Goal: Information Seeking & Learning: Learn about a topic

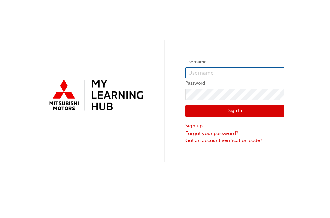
type input "0005985155"
click at [224, 108] on button "Sign In" at bounding box center [235, 111] width 99 height 13
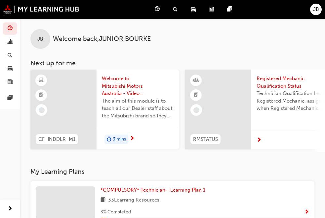
drag, startPoint x: 327, startPoint y: 56, endPoint x: 86, endPoint y: 129, distance: 251.8
click at [86, 129] on html "Your version of Internet Explorer is outdated and not supported. Please upgrade…" at bounding box center [162, 109] width 325 height 218
click at [100, 193] on span "*COMPULSORY* Technician - Learning Plan 1" at bounding box center [152, 190] width 105 height 6
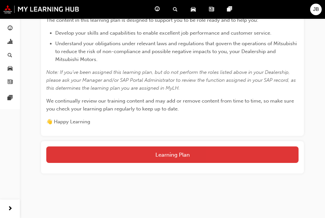
scroll to position [203, 0]
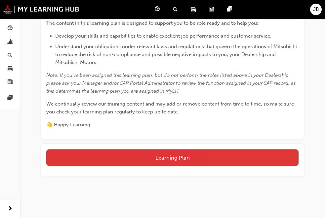
click at [274, 155] on button "Learning Plan" at bounding box center [172, 158] width 252 height 17
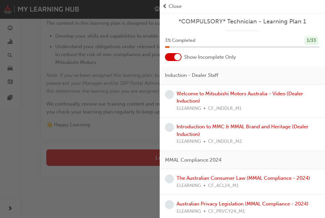
click at [187, 59] on span "Show Incomplete Only" at bounding box center [210, 58] width 52 height 8
click at [181, 58] on div at bounding box center [173, 57] width 17 height 8
click at [175, 58] on div at bounding box center [173, 57] width 17 height 8
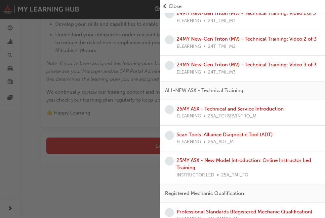
scroll to position [382, 0]
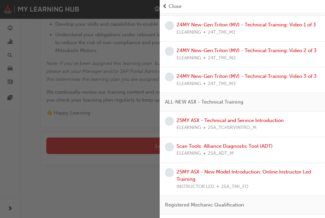
click at [320, 72] on div "*COMPULSORY* Technician - Learning Plan 1 3 % Completed 1 / 33 Show Incomplete …" at bounding box center [242, 109] width 165 height 218
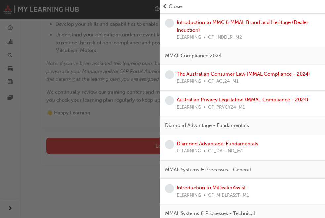
scroll to position [0, 0]
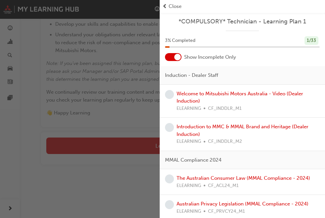
click at [179, 54] on div at bounding box center [177, 57] width 7 height 7
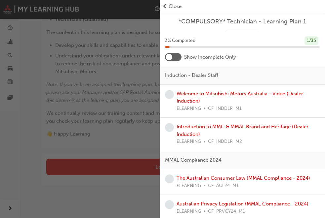
scroll to position [182, 0]
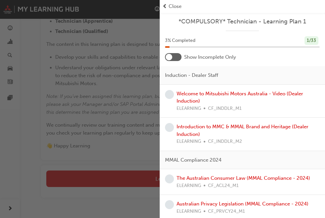
click at [172, 53] on div at bounding box center [173, 57] width 17 height 8
click at [192, 99] on link "Welcome to Mitsubishi Motors Australia - Video (Dealer Induction)" at bounding box center [239, 98] width 127 height 14
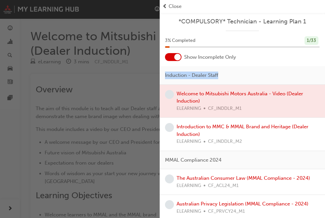
drag, startPoint x: 192, startPoint y: 99, endPoint x: 269, endPoint y: 56, distance: 88.2
click at [156, 116] on div "button" at bounding box center [80, 109] width 160 height 218
click at [187, 109] on div at bounding box center [242, 101] width 165 height 33
click at [188, 97] on div at bounding box center [242, 101] width 165 height 33
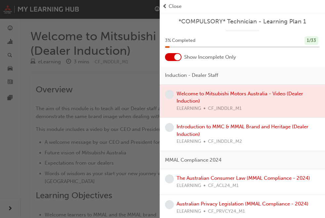
click at [105, 131] on div "button" at bounding box center [80, 109] width 160 height 218
click at [172, 10] on span "Close" at bounding box center [174, 7] width 13 height 8
click at [167, 7] on span "prev-icon" at bounding box center [164, 7] width 5 height 8
click at [169, 7] on span "Close" at bounding box center [174, 7] width 13 height 8
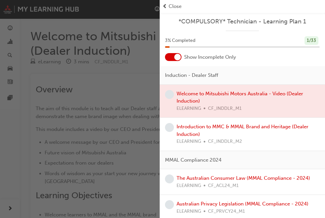
click at [169, 7] on span "Close" at bounding box center [174, 7] width 13 height 8
click at [228, 93] on div at bounding box center [242, 101] width 165 height 33
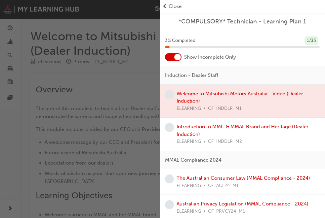
click at [201, 97] on div at bounding box center [242, 101] width 165 height 33
click at [209, 133] on div "Introduction to MMC & MMAL Brand and Heritage (Dealer Induction) ELEARNING CF_I…" at bounding box center [247, 134] width 143 height 22
click at [196, 130] on link "Introduction to MMC & MMAL Brand and Heritage (Dealer Induction)" at bounding box center [242, 131] width 132 height 14
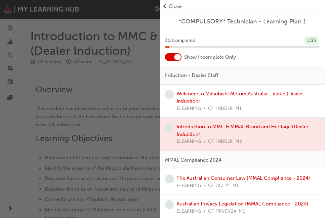
click at [206, 95] on link "Welcome to Mitsubishi Motors Australia - Video (Dealer Induction)" at bounding box center [239, 98] width 127 height 14
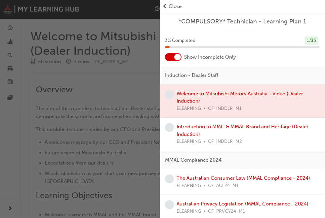
click at [125, 76] on div "button" at bounding box center [80, 109] width 160 height 218
click at [167, 6] on span "prev-icon" at bounding box center [164, 7] width 5 height 8
click at [173, 5] on span "Close" at bounding box center [174, 7] width 13 height 8
click at [163, 6] on span "prev-icon" at bounding box center [164, 7] width 5 height 8
click at [164, 9] on span "prev-icon" at bounding box center [164, 7] width 5 height 8
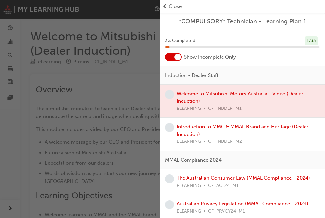
click at [164, 7] on span "prev-icon" at bounding box center [164, 7] width 5 height 8
click at [95, 60] on div "button" at bounding box center [80, 109] width 160 height 218
click at [171, 8] on span "Close" at bounding box center [174, 7] width 13 height 8
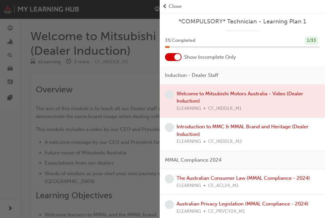
drag, startPoint x: 171, startPoint y: 8, endPoint x: 321, endPoint y: 12, distance: 149.4
click at [185, 2] on div "Close" at bounding box center [242, 6] width 165 height 13
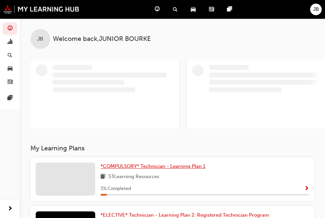
click at [100, 169] on span "*COMPULSORY* Technician - Learning Plan 1" at bounding box center [152, 167] width 105 height 6
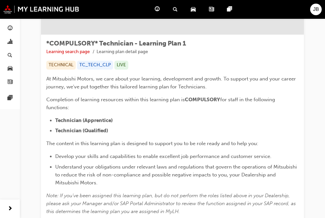
scroll to position [215, 0]
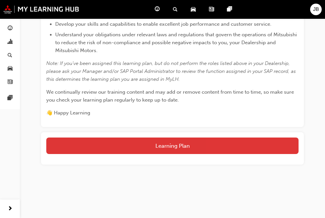
click at [252, 144] on button "Learning Plan" at bounding box center [172, 146] width 252 height 17
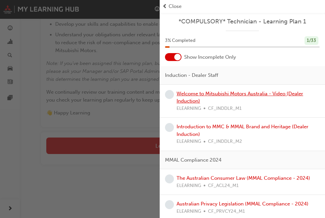
click at [225, 95] on link "Welcome to Mitsubishi Motors Australia - Video (Dealer Induction)" at bounding box center [239, 98] width 127 height 14
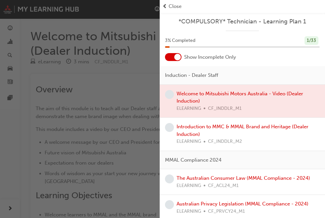
click at [167, 8] on span "prev-icon" at bounding box center [164, 7] width 5 height 8
click at [163, 7] on span "prev-icon" at bounding box center [164, 7] width 5 height 8
drag, startPoint x: 163, startPoint y: 7, endPoint x: 168, endPoint y: 6, distance: 5.0
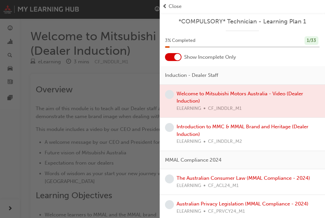
click at [167, 7] on span "prev-icon" at bounding box center [164, 7] width 5 height 8
click at [168, 7] on span "Close" at bounding box center [174, 7] width 13 height 8
drag, startPoint x: 168, startPoint y: 7, endPoint x: 173, endPoint y: 5, distance: 4.8
click at [170, 7] on span "Close" at bounding box center [174, 7] width 13 height 8
click at [173, 5] on span "Close" at bounding box center [174, 7] width 13 height 8
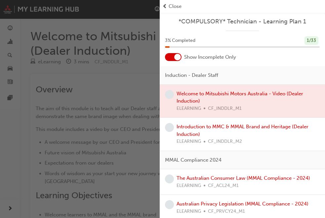
click at [173, 5] on span "Close" at bounding box center [174, 7] width 13 height 8
drag, startPoint x: 173, startPoint y: 5, endPoint x: 175, endPoint y: 9, distance: 4.0
click at [175, 9] on span "Close" at bounding box center [174, 7] width 13 height 8
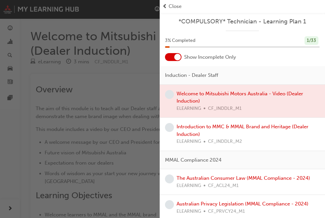
click at [175, 9] on span "Close" at bounding box center [174, 7] width 13 height 8
drag, startPoint x: 175, startPoint y: 9, endPoint x: 182, endPoint y: 9, distance: 7.3
click at [178, 9] on span "Close" at bounding box center [174, 7] width 13 height 8
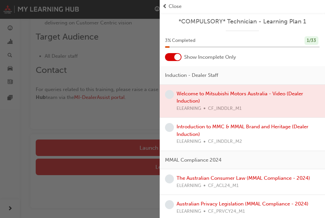
scroll to position [216, 0]
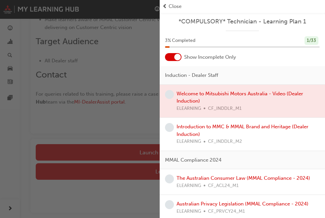
click at [110, 131] on div "button" at bounding box center [80, 109] width 160 height 218
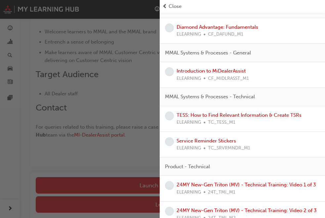
scroll to position [0, 0]
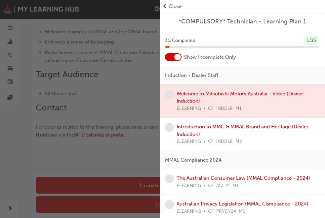
click at [174, 7] on span "Close" at bounding box center [174, 7] width 13 height 8
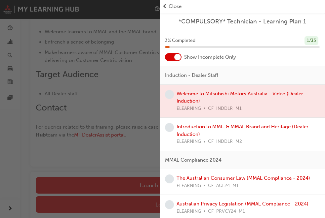
click at [174, 7] on span "Close" at bounding box center [174, 7] width 13 height 8
click at [163, 4] on span "prev-icon" at bounding box center [164, 7] width 5 height 8
click at [163, 5] on span "prev-icon" at bounding box center [164, 7] width 5 height 8
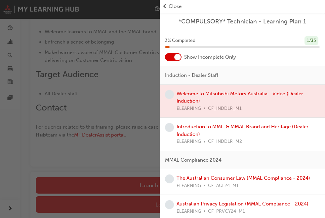
drag, startPoint x: 163, startPoint y: 5, endPoint x: 221, endPoint y: 87, distance: 100.8
click at [200, 58] on div "*COMPULSORY* Technician - Learning Plan 1 3 % Completed 1 / 33 Show Incomplete …" at bounding box center [162, 109] width 325 height 218
click at [224, 97] on div at bounding box center [242, 101] width 165 height 33
drag, startPoint x: 224, startPoint y: 97, endPoint x: 224, endPoint y: 126, distance: 28.4
click at [224, 103] on div at bounding box center [242, 101] width 165 height 33
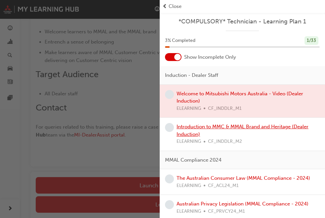
click at [224, 126] on link "Introduction to MMC & MMAL Brand and Heritage (Dealer Induction)" at bounding box center [242, 131] width 132 height 14
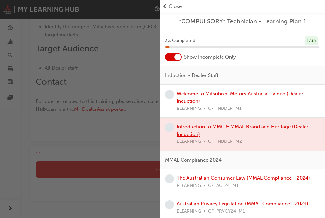
scroll to position [183, 0]
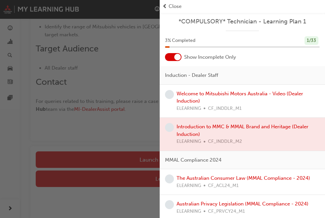
click at [222, 104] on div "Welcome to Mitsubishi Motors Australia - Video (Dealer Induction) ELEARNING CF_…" at bounding box center [247, 101] width 143 height 22
click at [222, 94] on link "Welcome to Mitsubishi Motors Australia - Video (Dealer Induction)" at bounding box center [239, 98] width 127 height 14
